Goal: Entertainment & Leisure: Browse casually

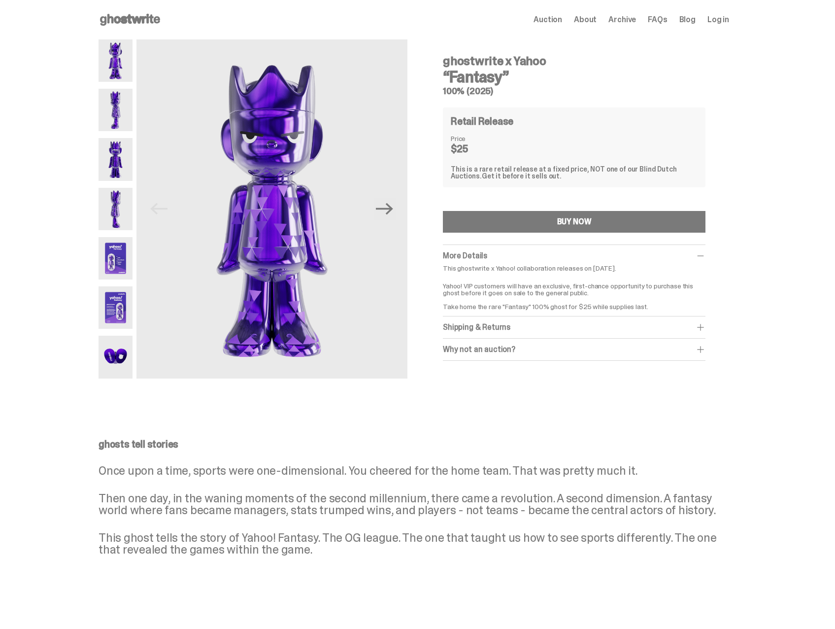
click at [112, 247] on img at bounding box center [116, 258] width 34 height 42
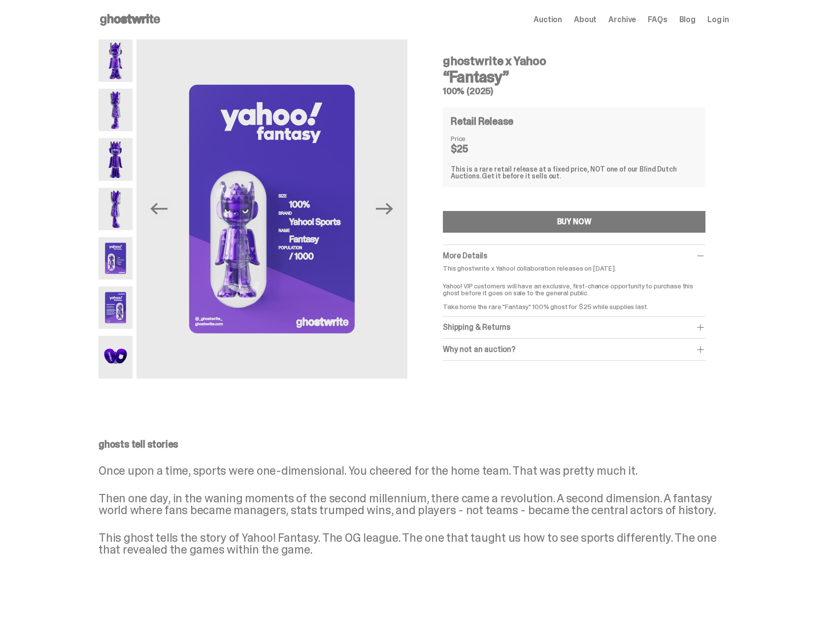
click at [112, 322] on img at bounding box center [116, 307] width 34 height 42
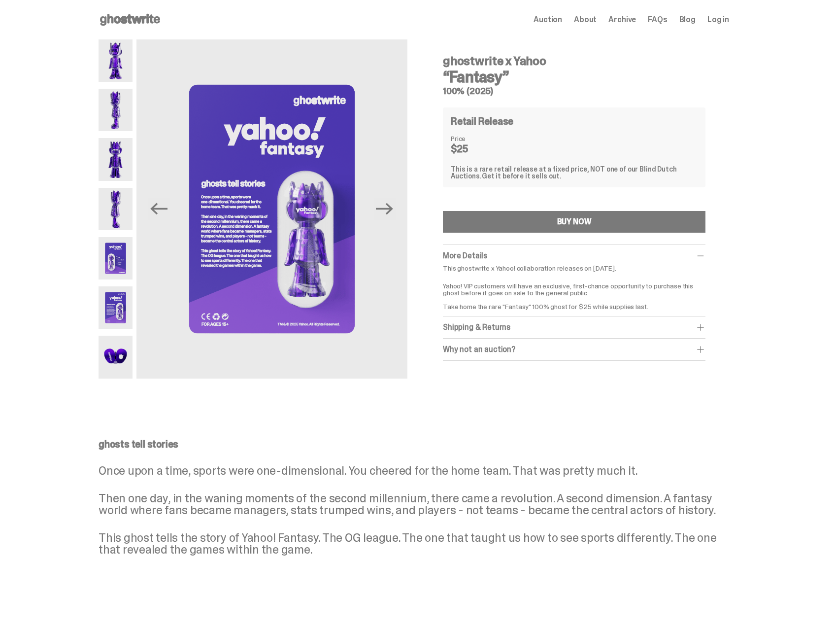
click at [122, 277] on img at bounding box center [116, 258] width 34 height 42
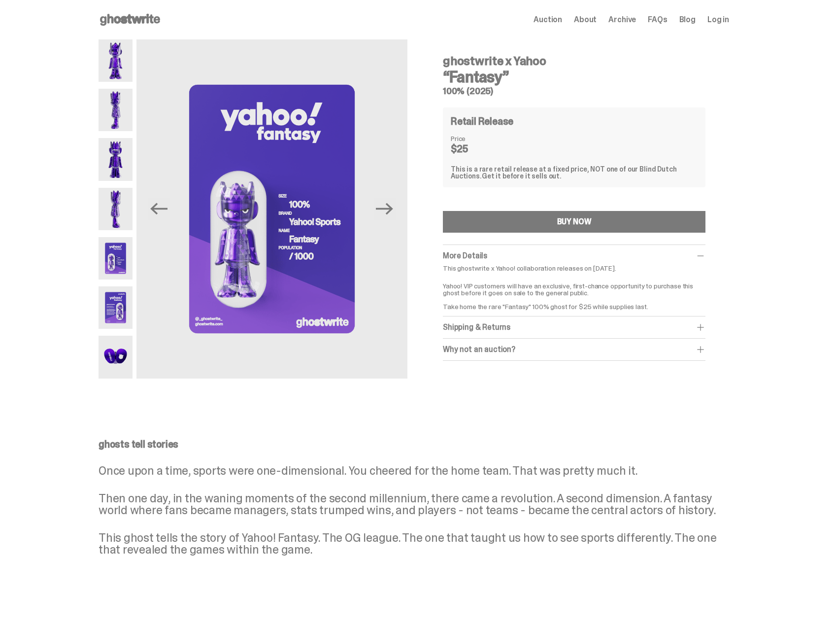
click at [108, 218] on img at bounding box center [116, 209] width 34 height 42
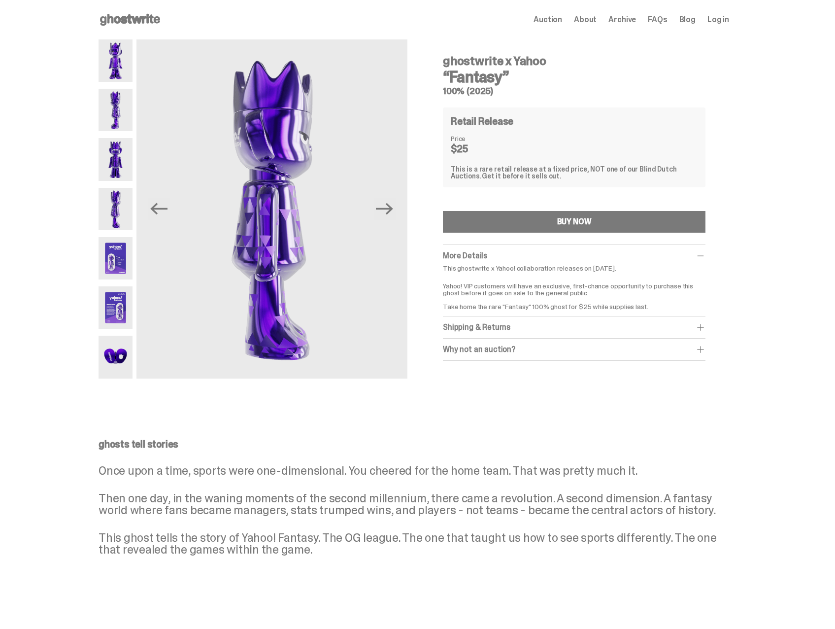
click at [109, 155] on img at bounding box center [116, 159] width 34 height 42
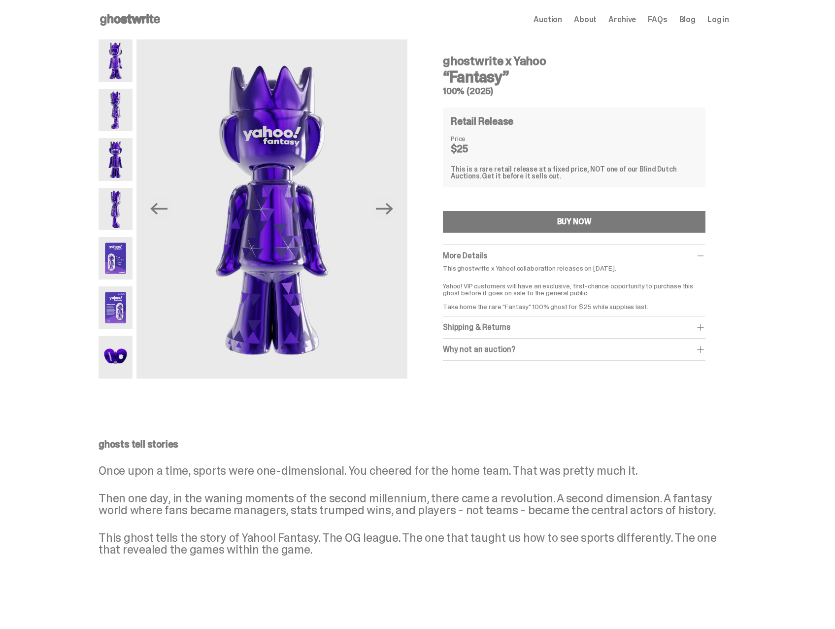
click at [115, 111] on img at bounding box center [116, 110] width 34 height 42
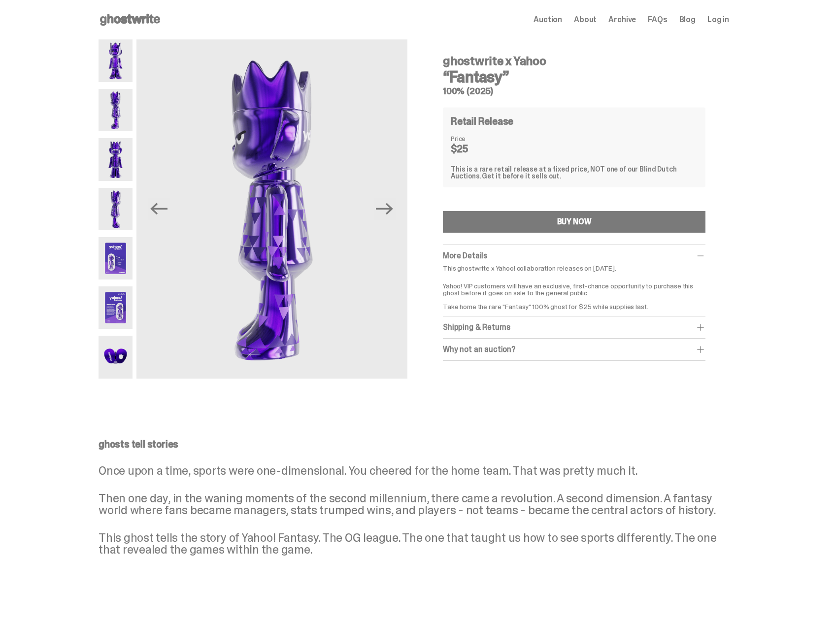
click at [122, 85] on div at bounding box center [116, 208] width 34 height 339
